Goal: Task Accomplishment & Management: Manage account settings

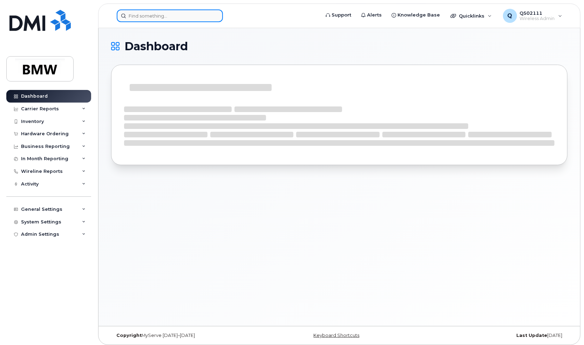
click at [150, 14] on input at bounding box center [170, 15] width 106 height 13
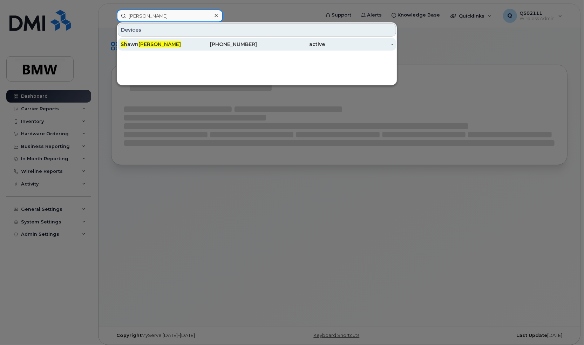
type input "stevenson sh"
click at [171, 44] on div "Sh awn Stevenson" at bounding box center [155, 44] width 68 height 7
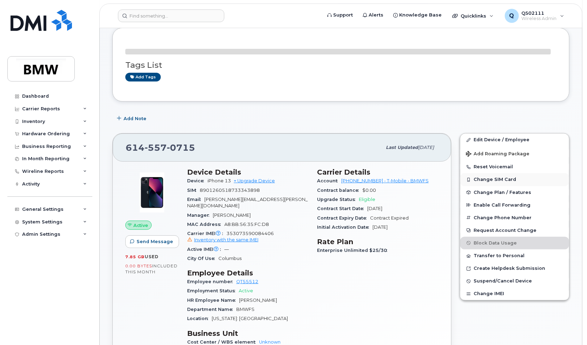
scroll to position [99, 0]
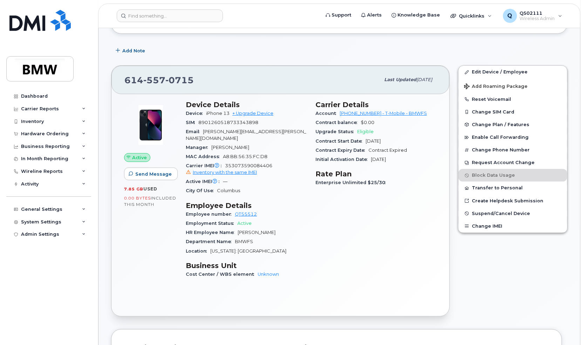
drag, startPoint x: 196, startPoint y: 79, endPoint x: 147, endPoint y: 80, distance: 49.5
click at [158, 80] on div "[PHONE_NUMBER]" at bounding box center [253, 79] width 256 height 15
drag, startPoint x: 147, startPoint y: 80, endPoint x: 112, endPoint y: 80, distance: 34.7
click at [112, 80] on div "[PHONE_NUMBER] Last updated [DATE]" at bounding box center [281, 80] width 338 height 28
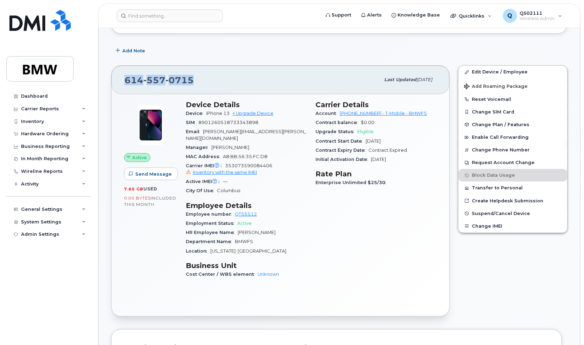
click at [112, 80] on div "[PHONE_NUMBER] Last updated [DATE]" at bounding box center [281, 80] width 338 height 28
copy span "[PHONE_NUMBER]"
click at [509, 185] on button "Transfer to Personal" at bounding box center [513, 187] width 109 height 13
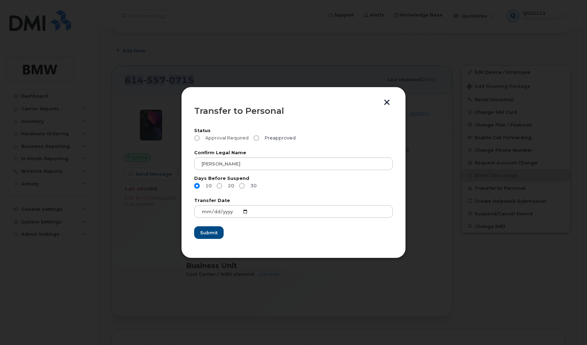
click at [197, 137] on input "Approval Required" at bounding box center [197, 138] width 6 height 6
radio input "true"
click at [197, 137] on input "Approval Required" at bounding box center [197, 138] width 6 height 6
click at [387, 104] on button "button" at bounding box center [386, 102] width 11 height 7
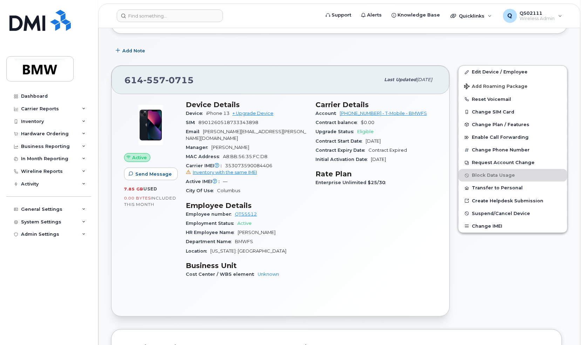
click at [369, 181] on span "Enterprise Unlimited $25/30" at bounding box center [353, 182] width 74 height 5
click at [386, 181] on span "Enterprise Unlimited $25/30" at bounding box center [353, 182] width 74 height 5
click at [382, 183] on span "Enterprise Unlimited $25/30" at bounding box center [353, 182] width 74 height 5
click at [382, 182] on span "Enterprise Unlimited $25/30" at bounding box center [353, 182] width 74 height 5
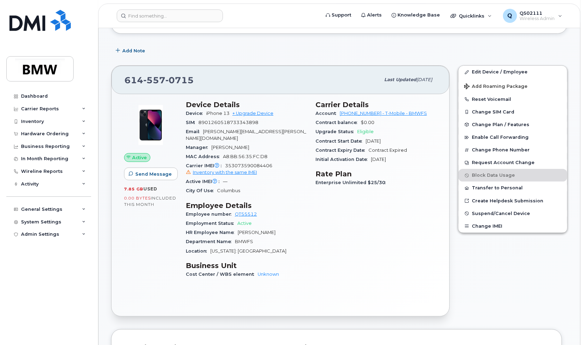
click at [382, 181] on span "Enterprise Unlimited $25/30" at bounding box center [353, 182] width 74 height 5
click at [500, 187] on button "Transfer to Personal" at bounding box center [513, 187] width 109 height 13
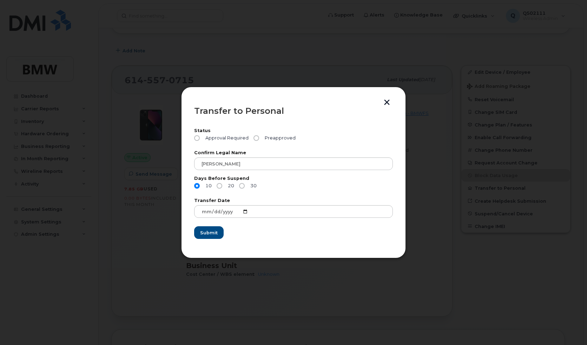
click at [389, 100] on button "button" at bounding box center [386, 102] width 11 height 7
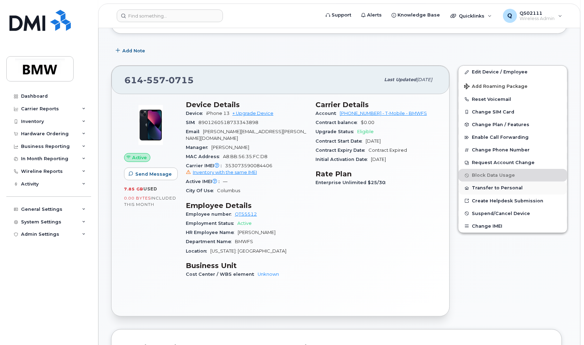
click at [483, 187] on button "Transfer to Personal" at bounding box center [513, 187] width 109 height 13
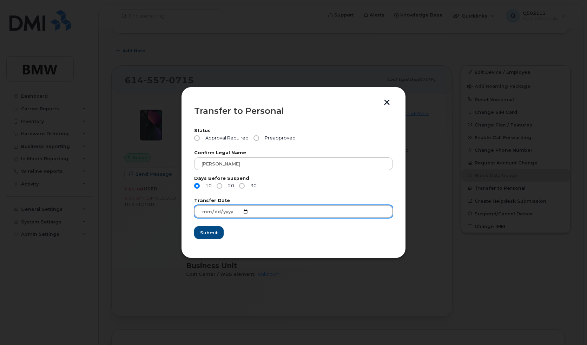
click at [244, 212] on input "[DATE]" at bounding box center [293, 211] width 199 height 13
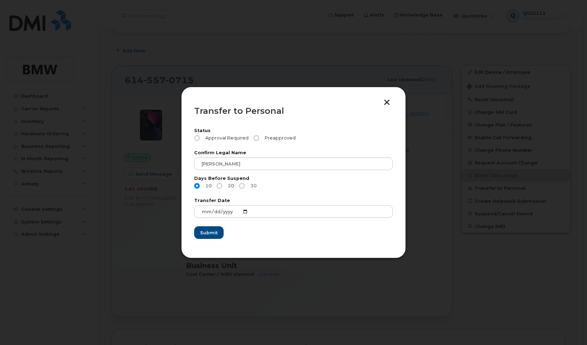
click at [242, 185] on input "30" at bounding box center [242, 186] width 6 height 6
radio input "true"
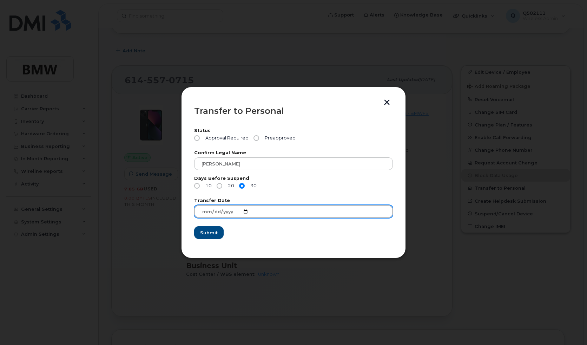
click at [242, 211] on input "[DATE]" at bounding box center [293, 211] width 199 height 13
type input "[DATE]"
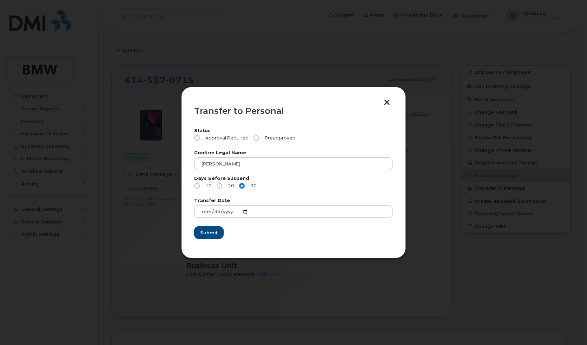
click at [198, 137] on input "Approval Required" at bounding box center [197, 138] width 6 height 6
radio input "true"
